Goal: Information Seeking & Learning: Learn about a topic

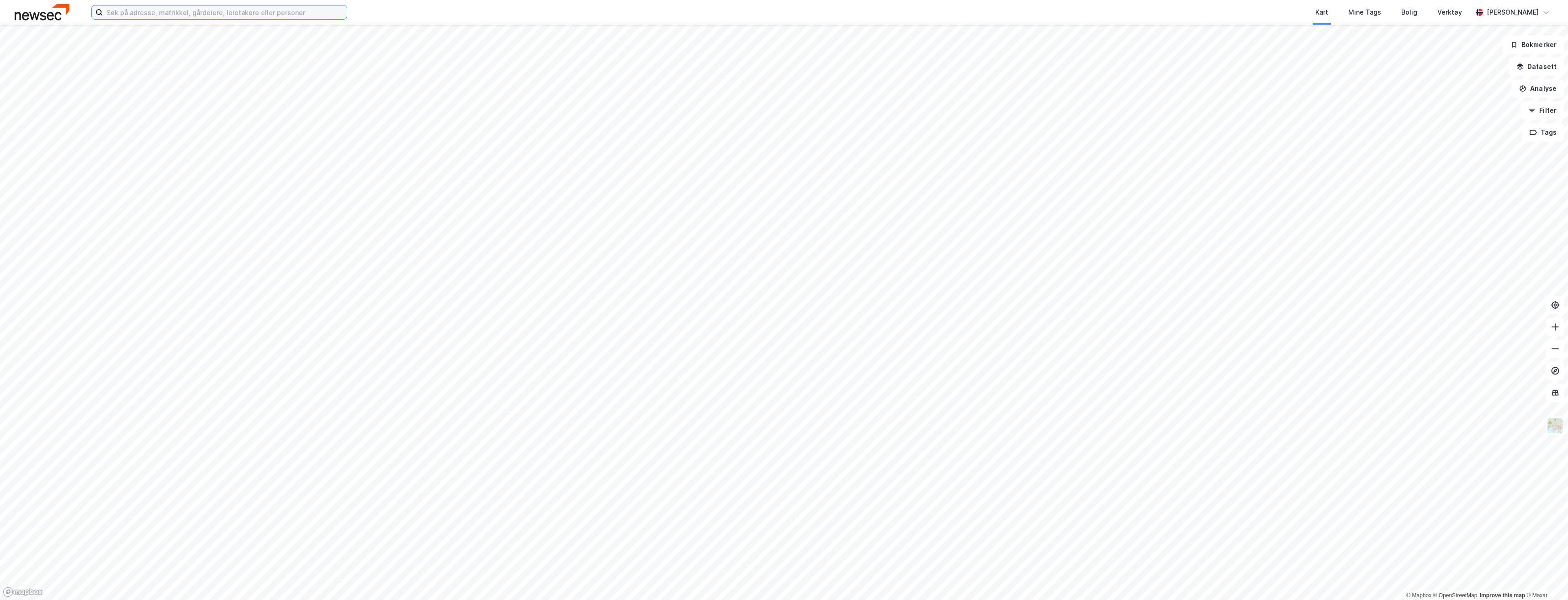
click at [164, 16] on input at bounding box center [225, 12] width 244 height 14
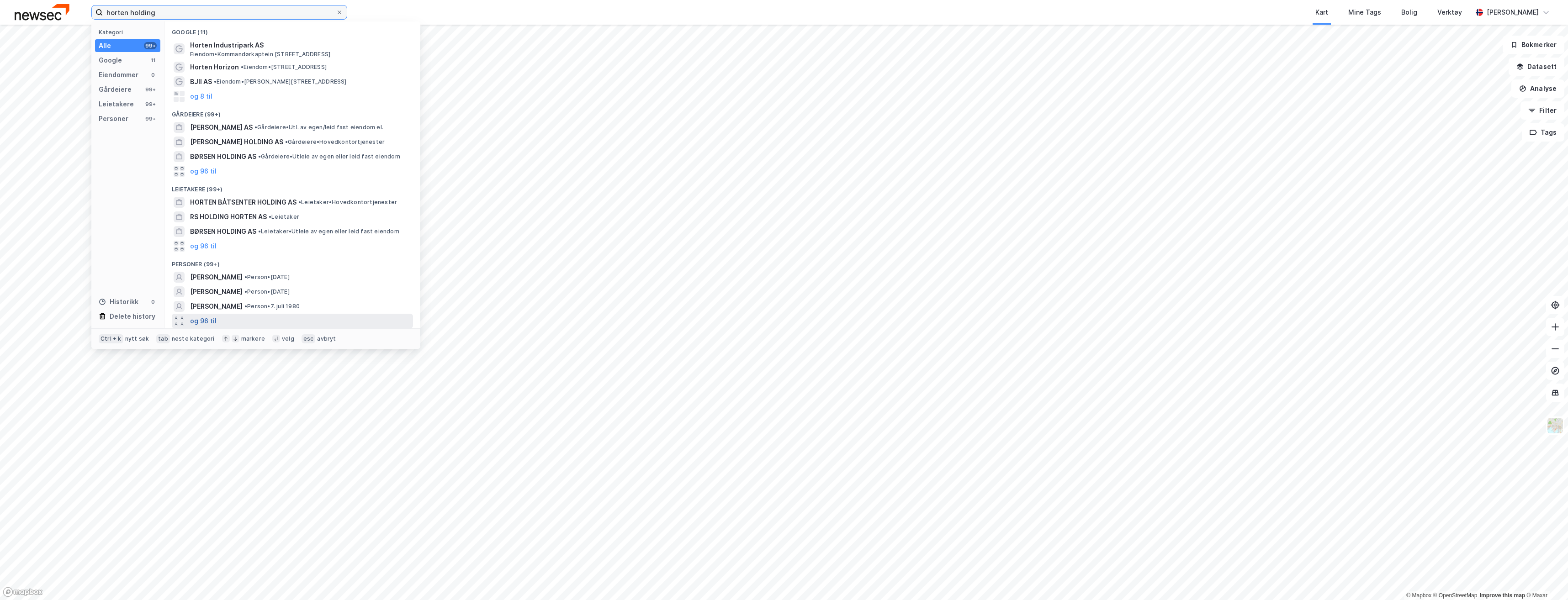
type input "horten holding"
click at [207, 319] on button "og 96 til" at bounding box center [203, 321] width 26 height 11
click at [338, 13] on icon at bounding box center [340, 12] width 4 height 4
click at [336, 13] on input "horten holding" at bounding box center [219, 12] width 233 height 14
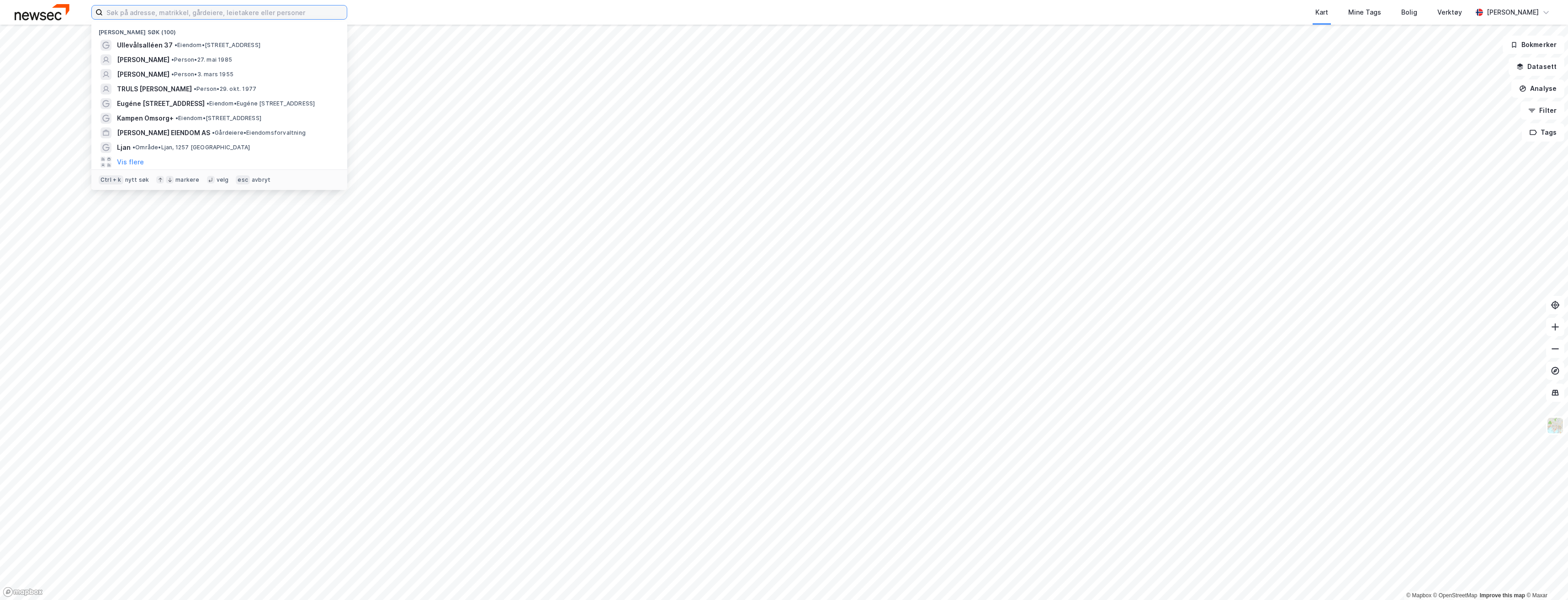
click at [263, 16] on input at bounding box center [225, 12] width 244 height 14
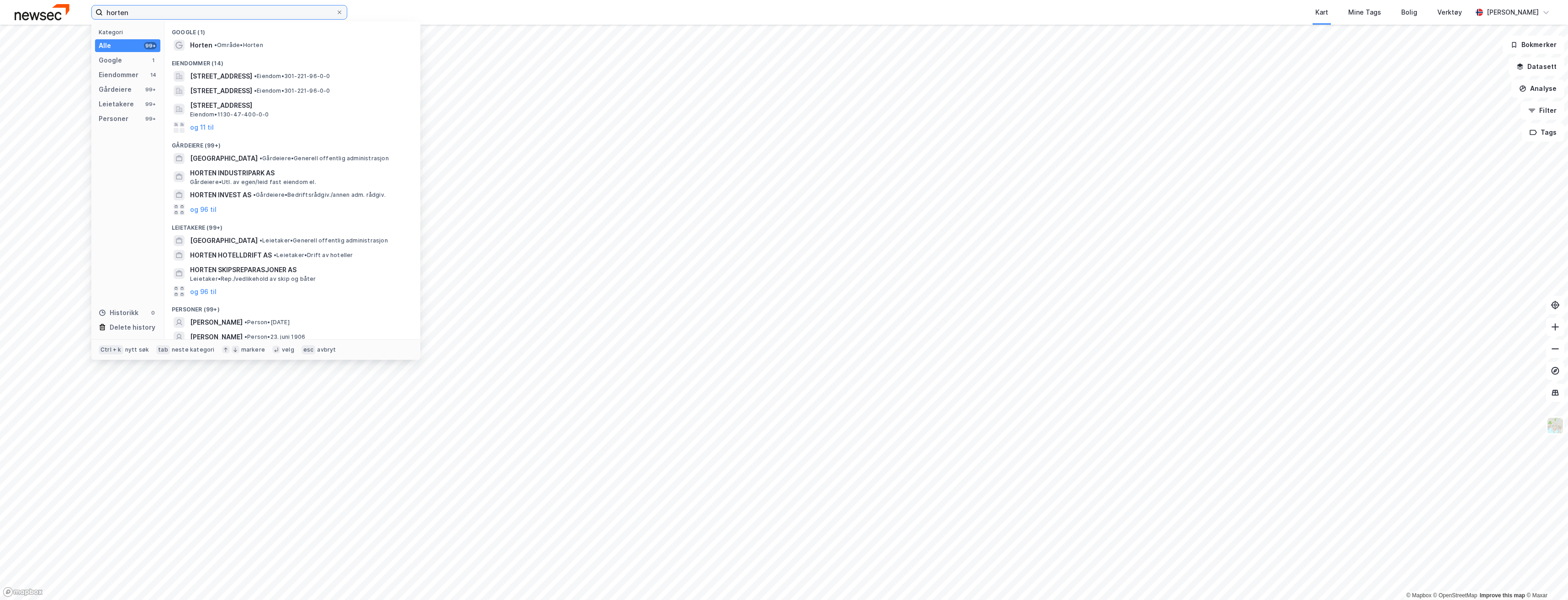
type input "horten"
click at [217, 48] on span "•" at bounding box center [216, 45] width 3 height 7
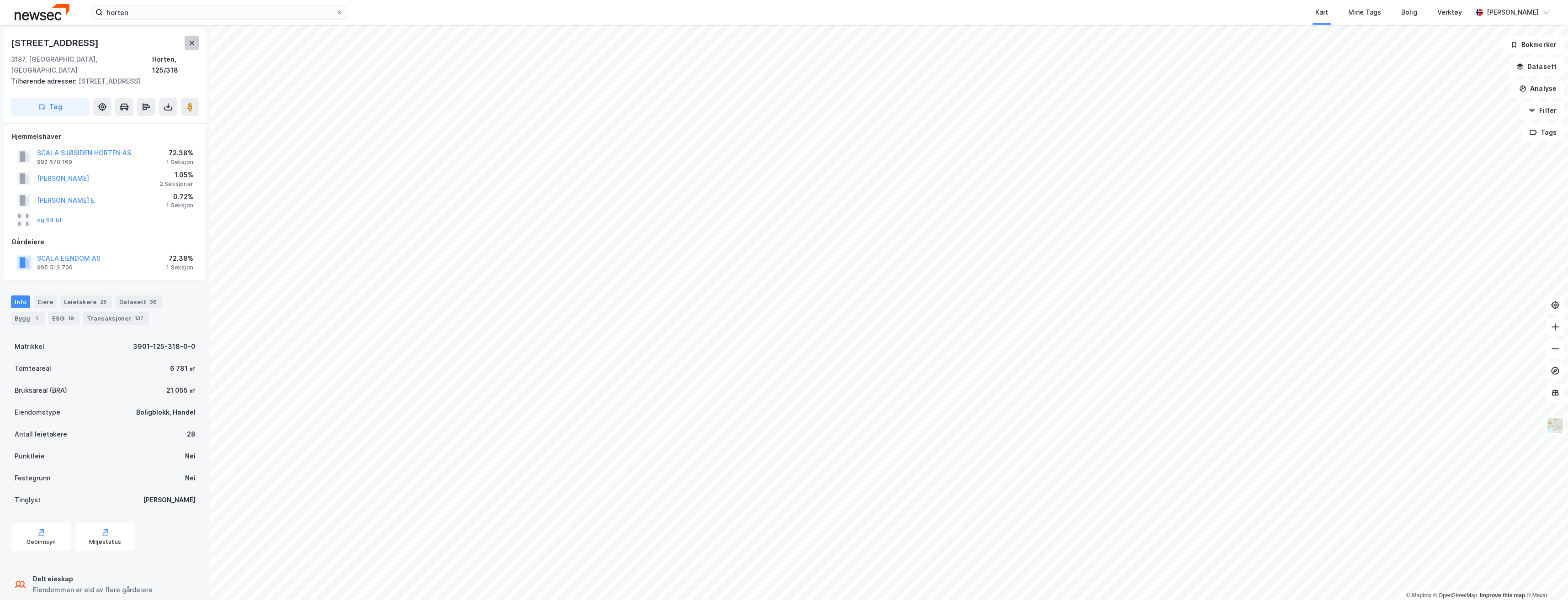
click at [195, 41] on button at bounding box center [191, 43] width 14 height 14
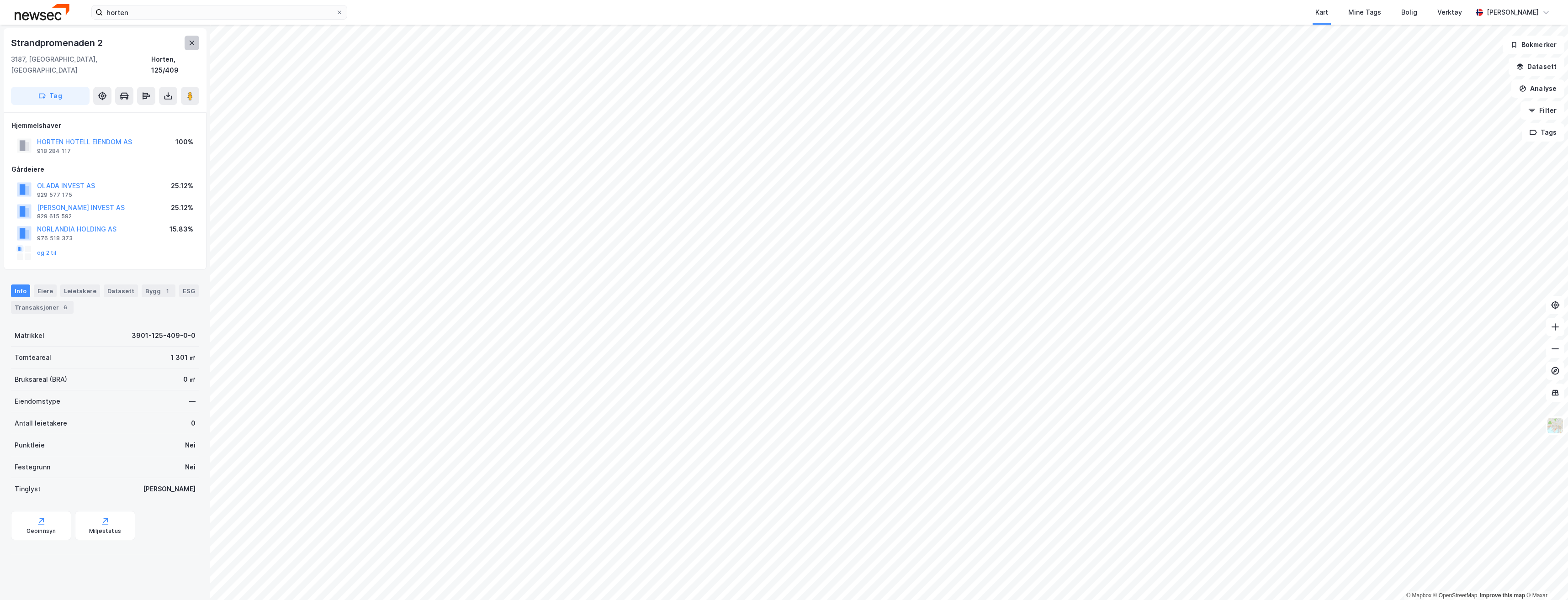
click at [193, 41] on icon at bounding box center [191, 43] width 7 height 7
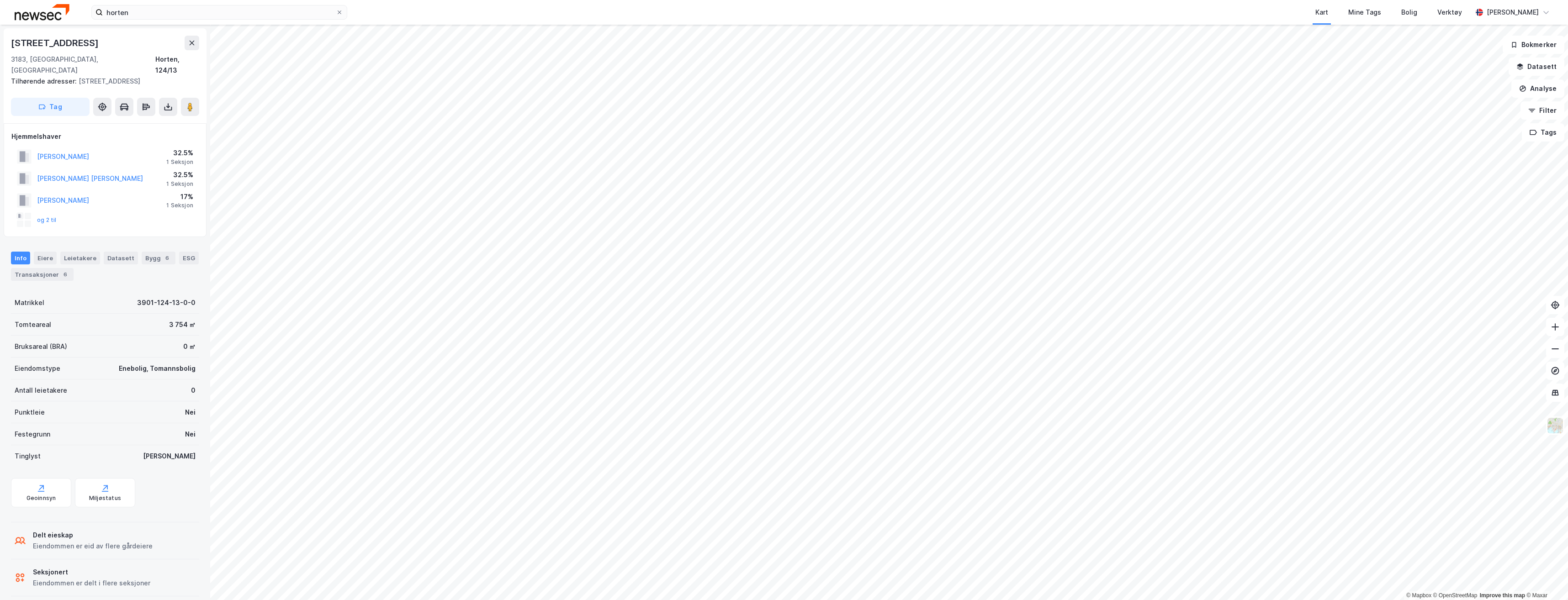
click at [877, 600] on html "horten Kart Mine Tags [PERSON_NAME] Verktøy [PERSON_NAME] © Mapbox © OpenStreet…" at bounding box center [784, 300] width 1568 height 600
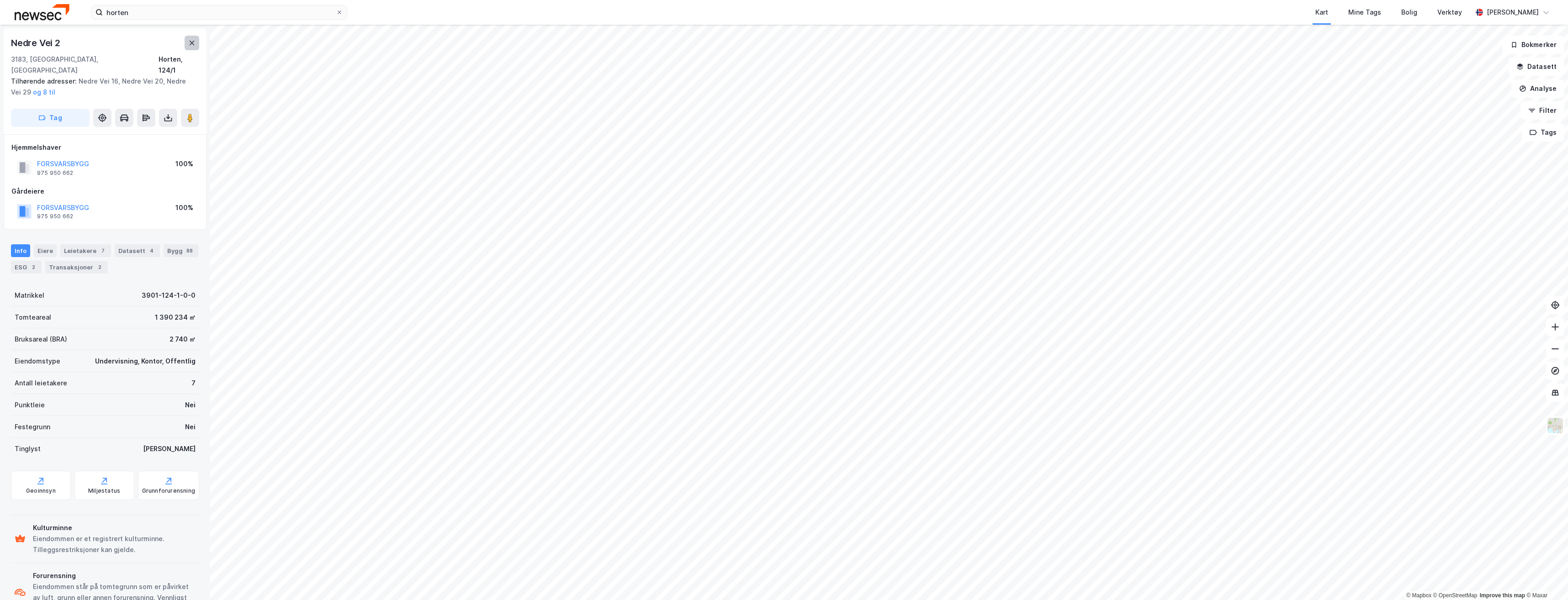
click at [189, 47] on button at bounding box center [191, 43] width 14 height 14
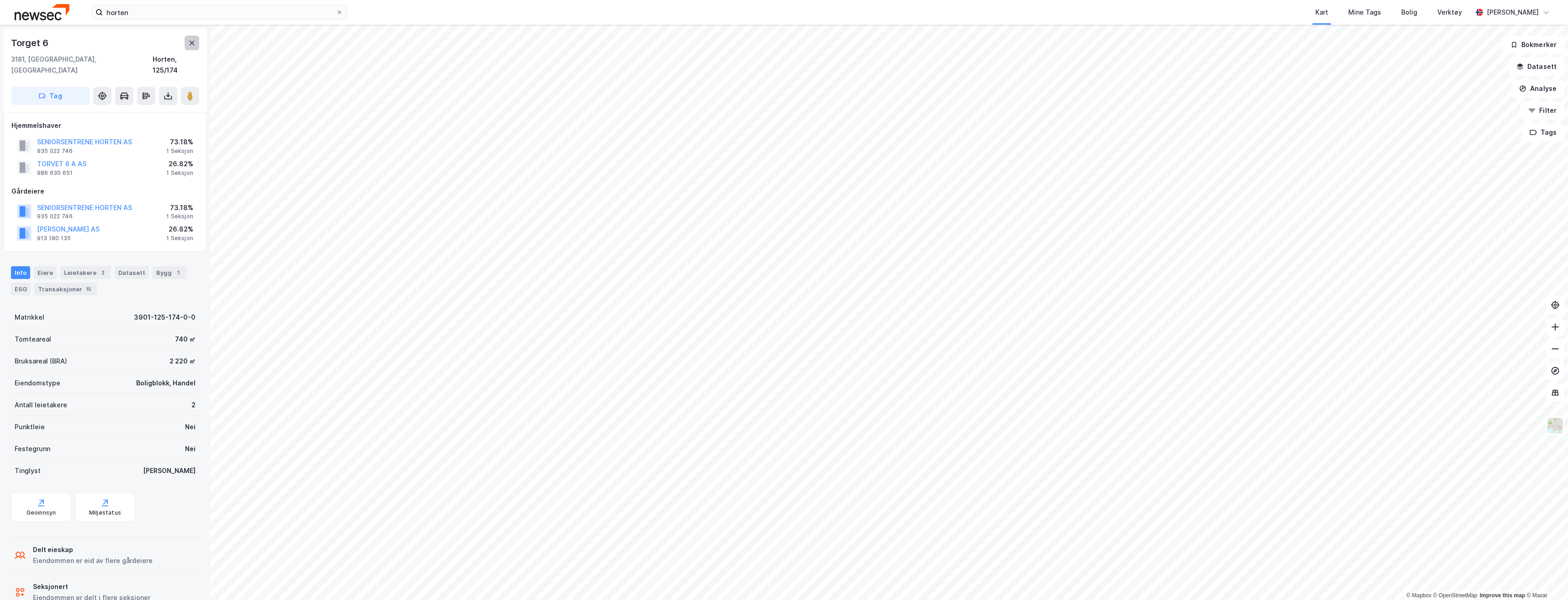
click at [191, 45] on icon at bounding box center [191, 43] width 7 height 7
